Goal: Register for event/course

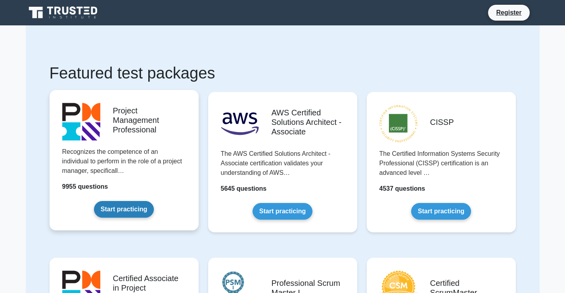
click at [132, 207] on link "Start practicing" at bounding box center [124, 209] width 60 height 17
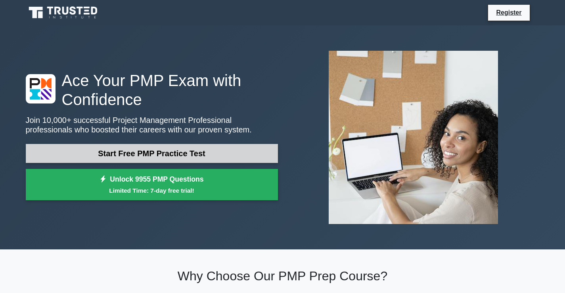
click at [143, 161] on link "Start Free PMP Practice Test" at bounding box center [152, 153] width 252 height 19
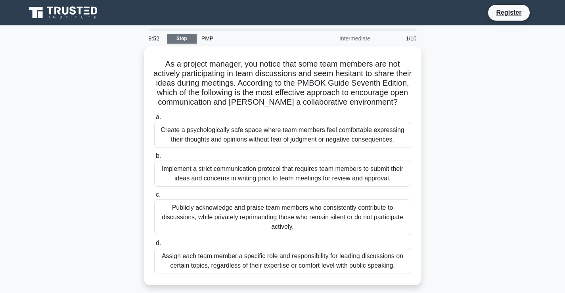
click at [183, 40] on link "Stop" at bounding box center [182, 39] width 30 height 10
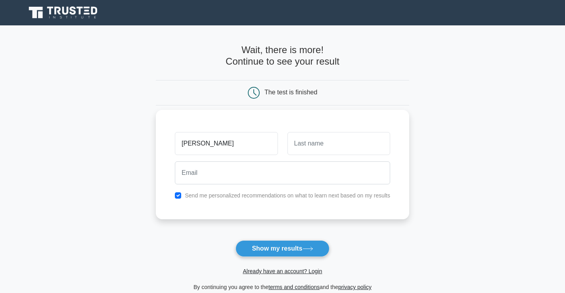
type input "ERICK"
click at [304, 143] on input "text" at bounding box center [339, 143] width 103 height 23
type input "NGUGI"
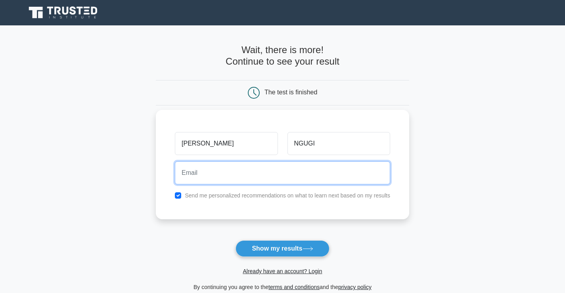
click at [245, 172] on input "email" at bounding box center [282, 172] width 215 height 23
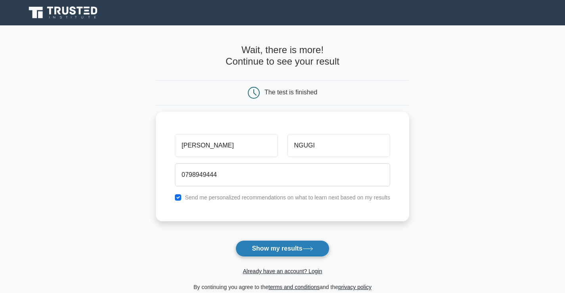
click at [269, 249] on button "Show my results" at bounding box center [283, 248] width 94 height 17
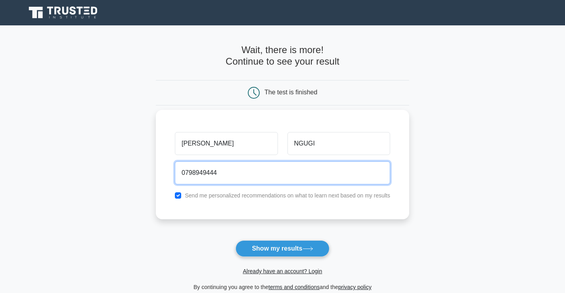
click at [220, 173] on input "0798949444" at bounding box center [282, 172] width 215 height 23
type input "0"
click at [208, 174] on input "email" at bounding box center [282, 172] width 215 height 23
type input "Adispoilar242happy@gmail.com"
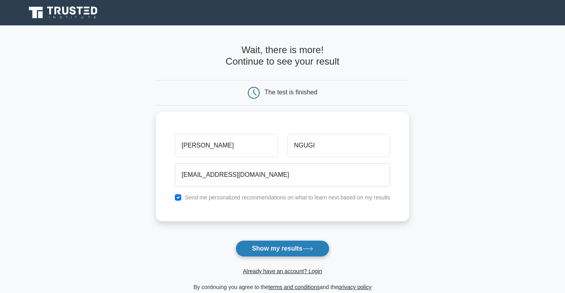
click at [264, 250] on button "Show my results" at bounding box center [283, 248] width 94 height 17
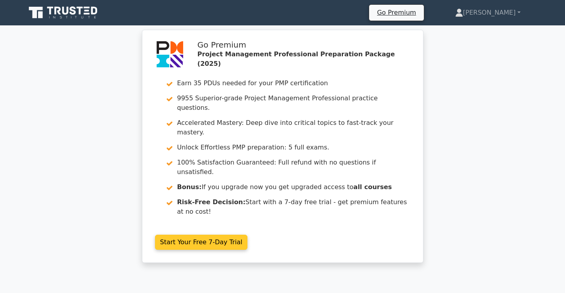
click at [212, 235] on link "Start Your Free 7-Day Trial" at bounding box center [201, 242] width 93 height 15
